Goal: Task Accomplishment & Management: Use online tool/utility

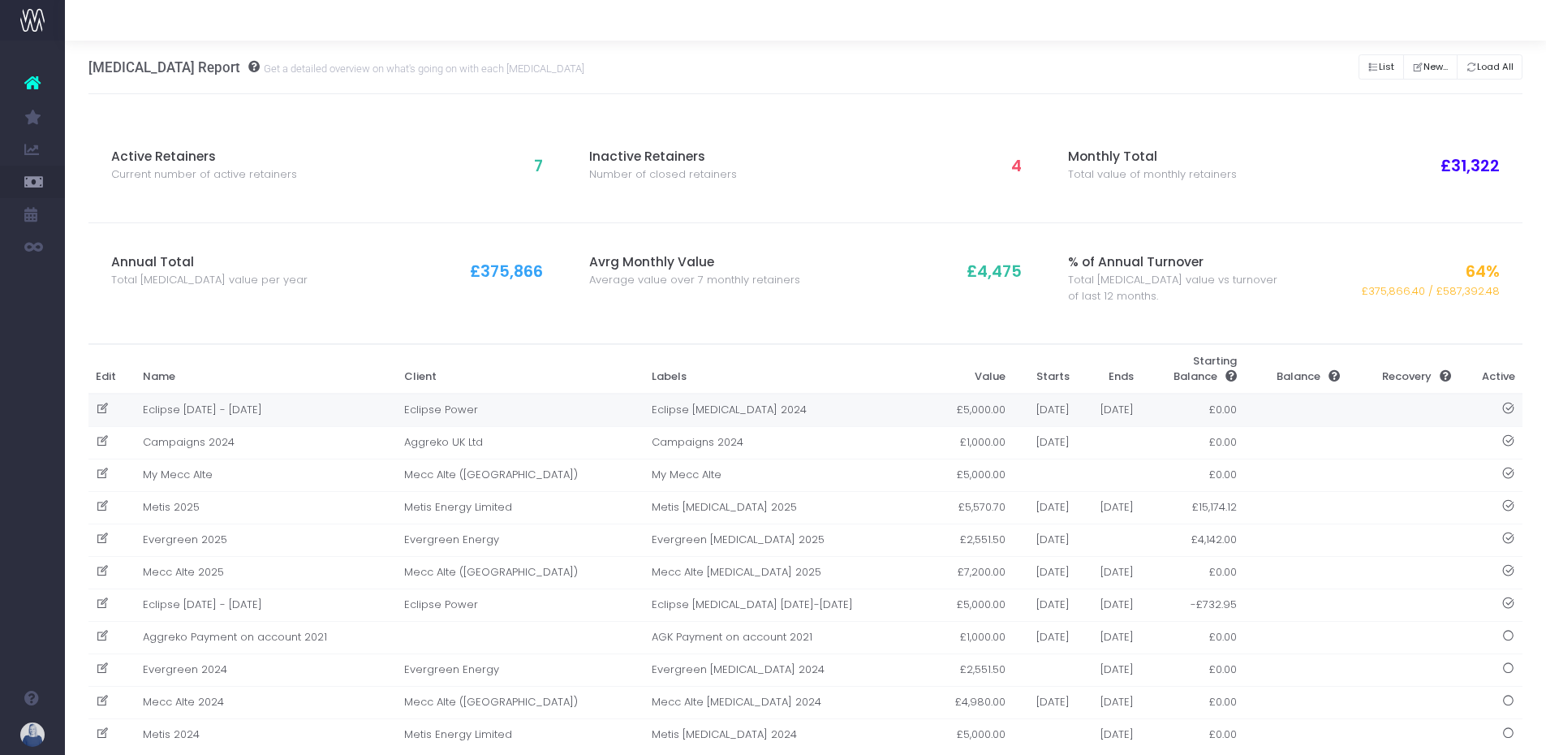
click at [130, 405] on span "New Forecast" at bounding box center [109, 408] width 41 height 28
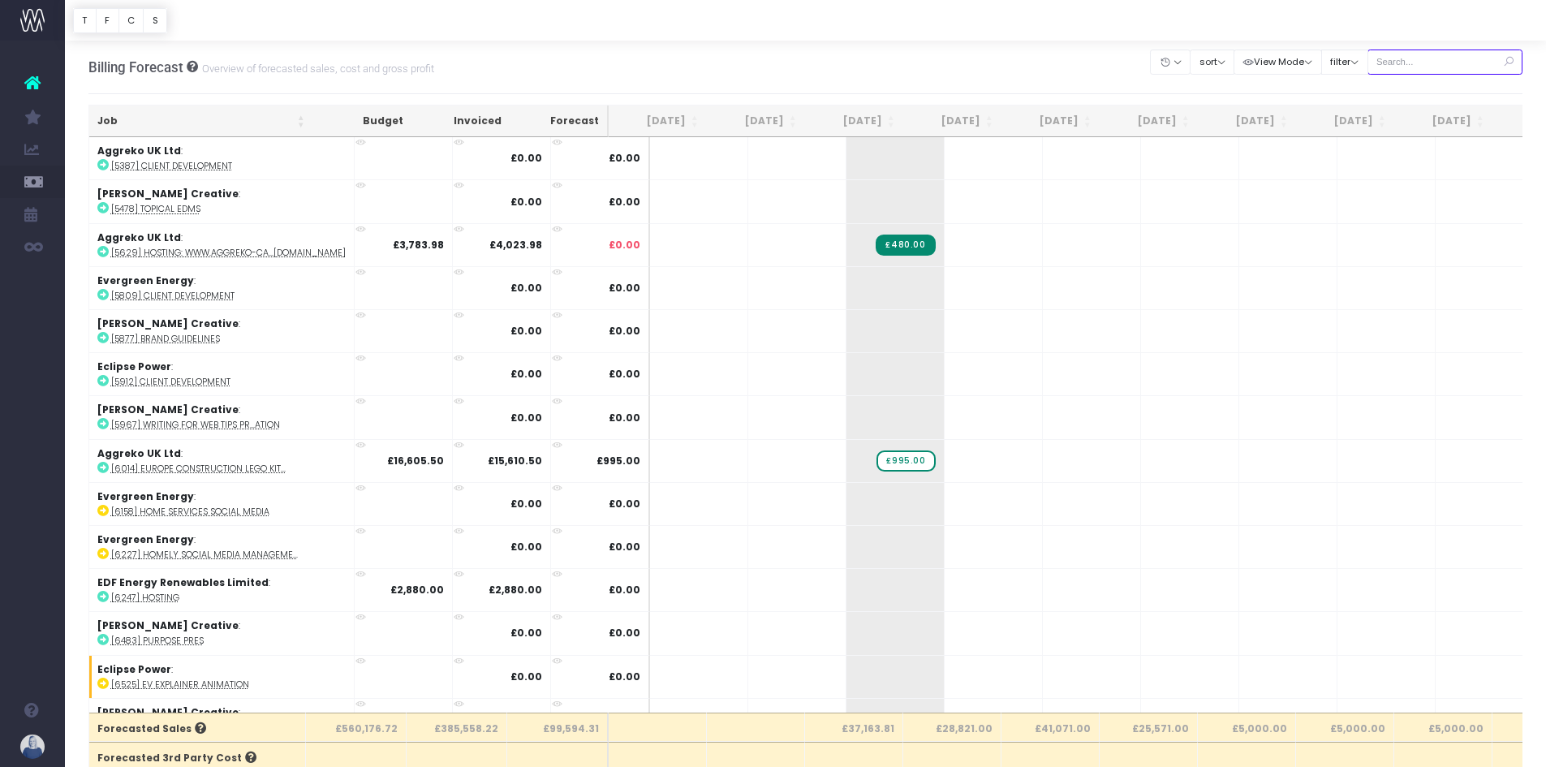
click at [1417, 63] on input "text" at bounding box center [1446, 62] width 156 height 25
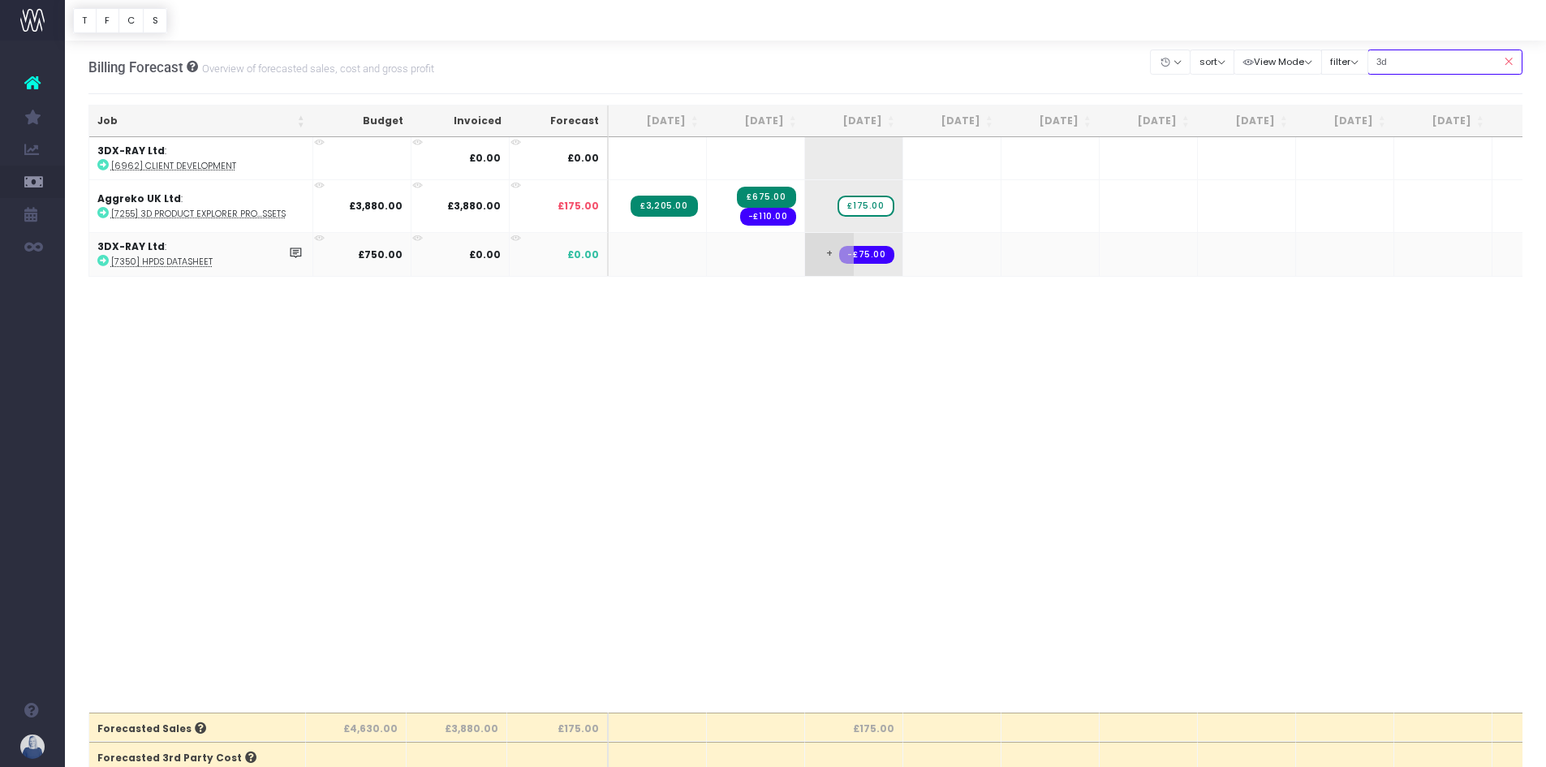
type input "3d"
click at [829, 255] on span "+" at bounding box center [829, 254] width 49 height 42
